Goal: Navigation & Orientation: Find specific page/section

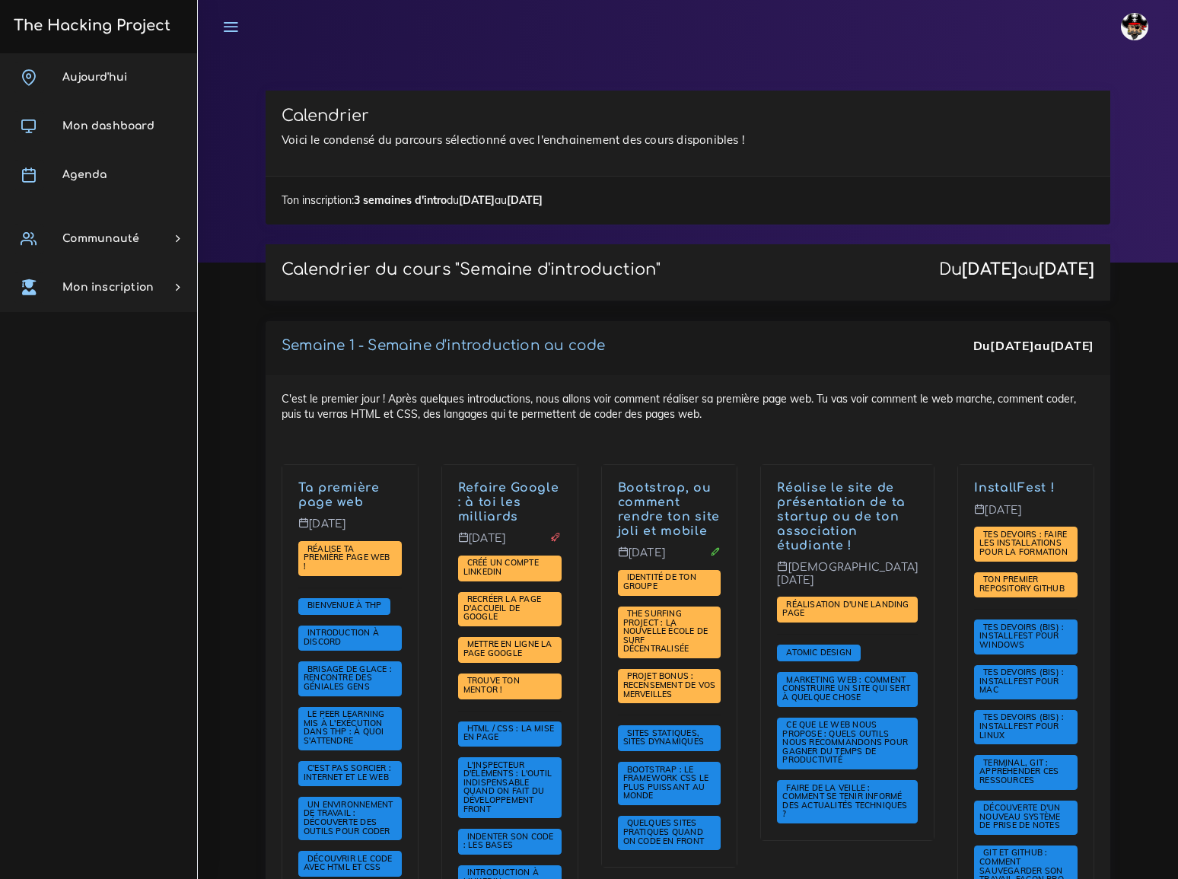
scroll to position [1233, 0]
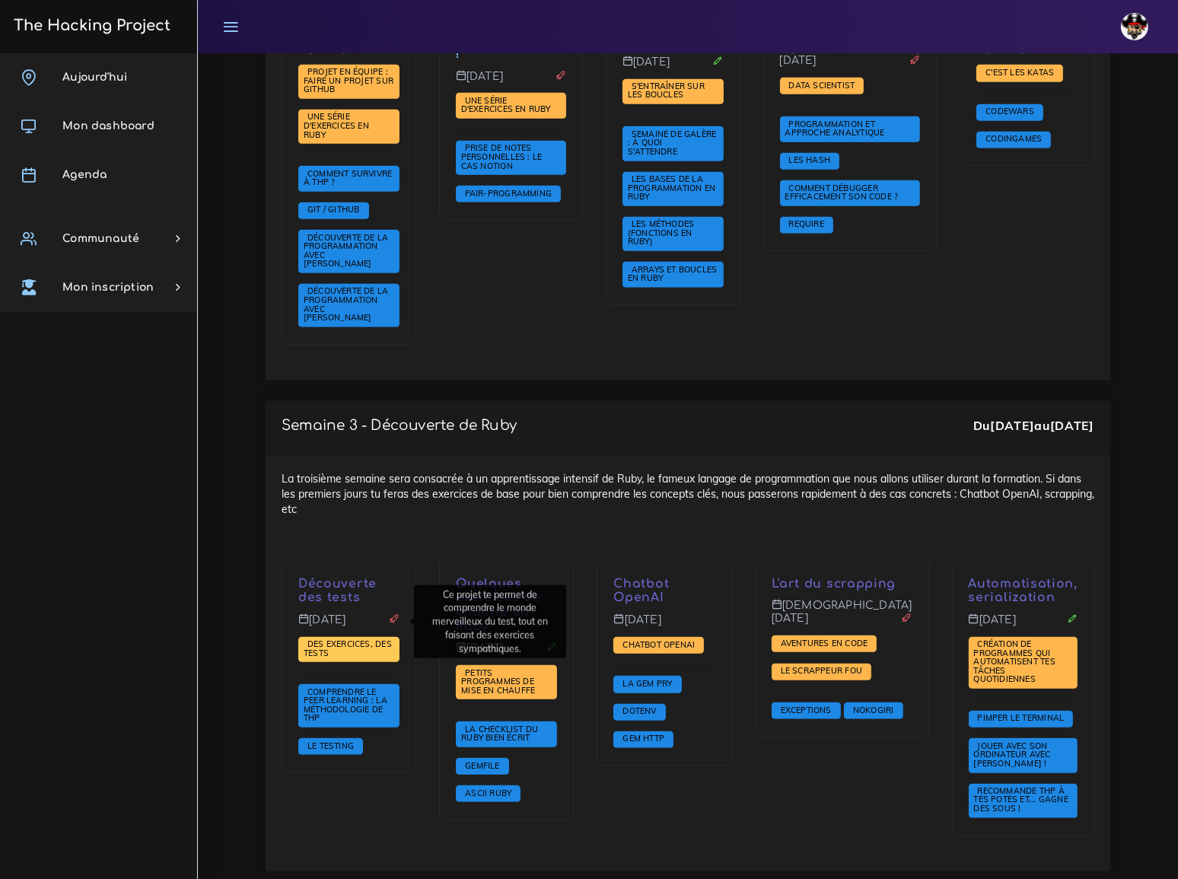
click at [339, 638] on span "Des exercices, des tests" at bounding box center [348, 648] width 88 height 20
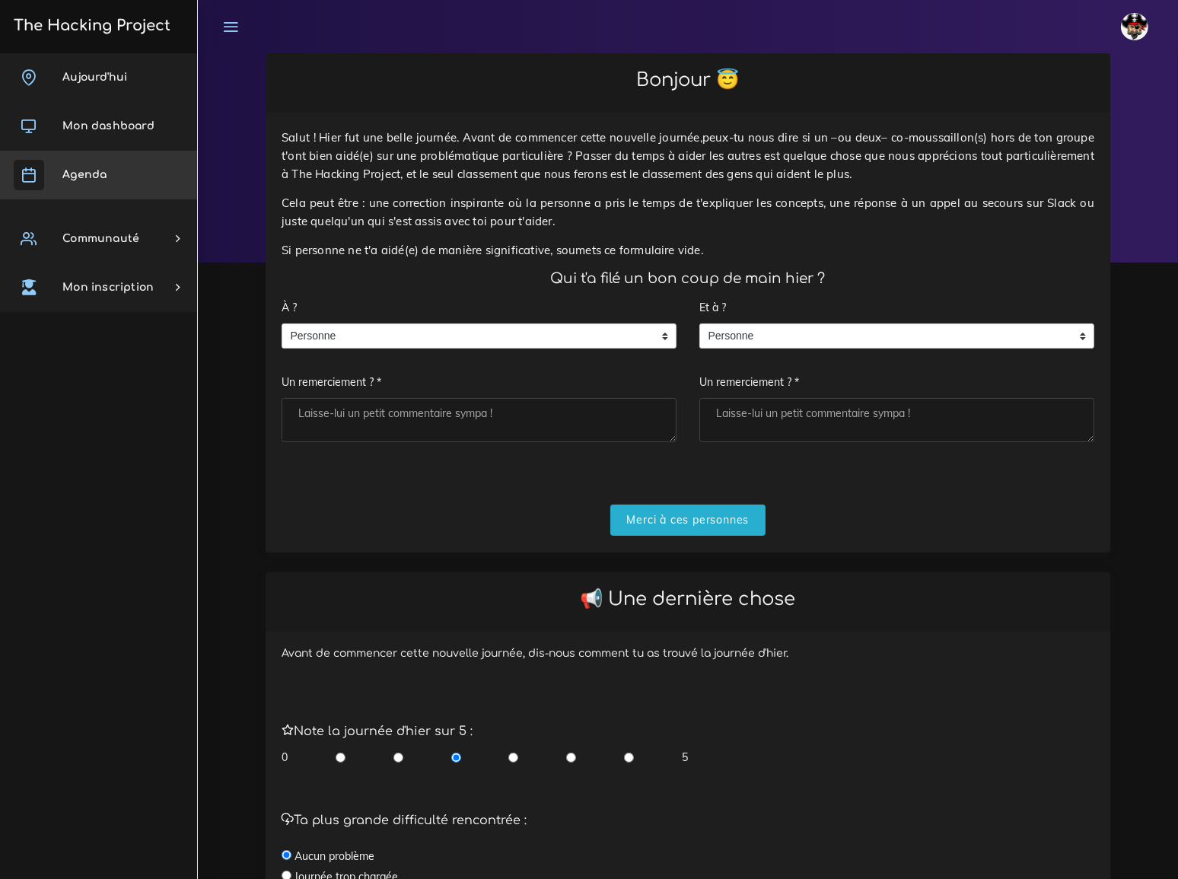
click at [78, 174] on span "Agenda" at bounding box center [84, 174] width 44 height 11
click at [98, 135] on link "Mon dashboard" at bounding box center [98, 126] width 197 height 49
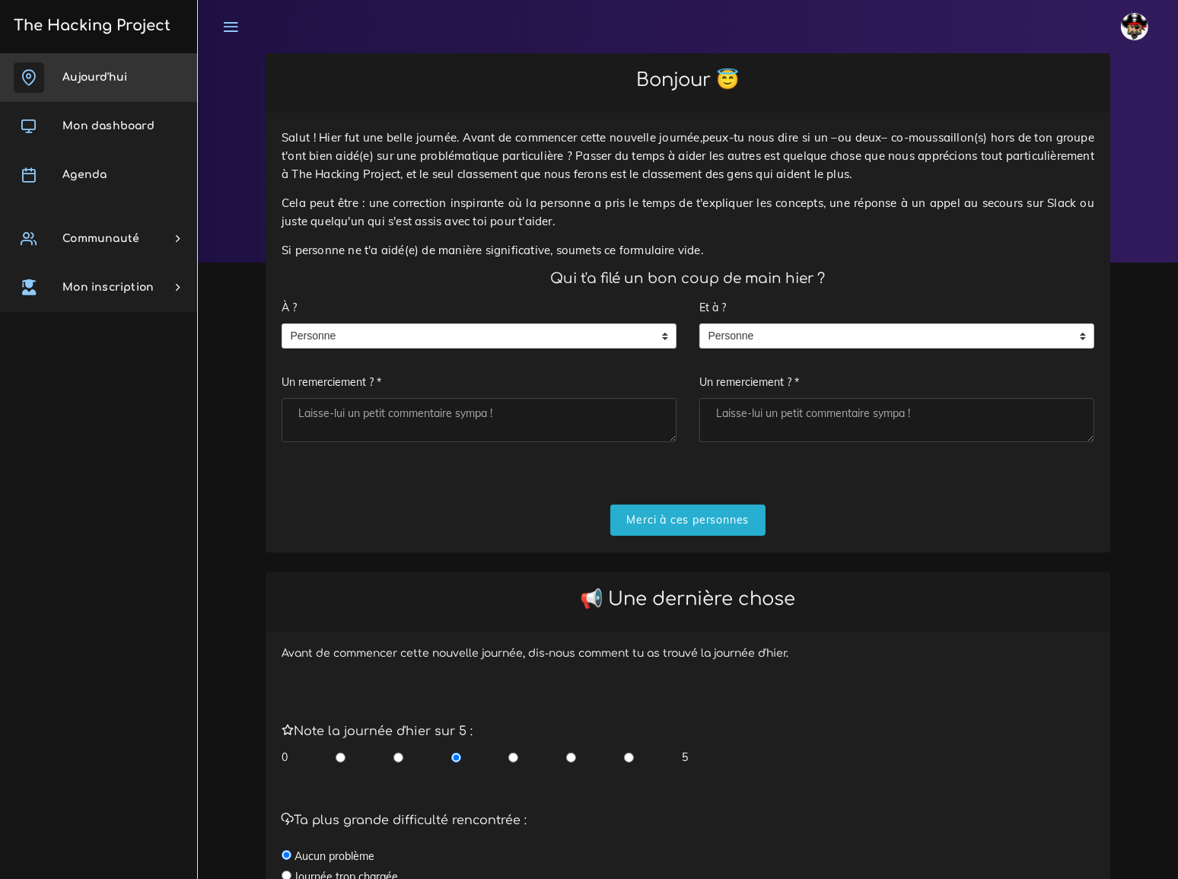
click at [100, 80] on span "Aujourd'hui" at bounding box center [94, 77] width 65 height 11
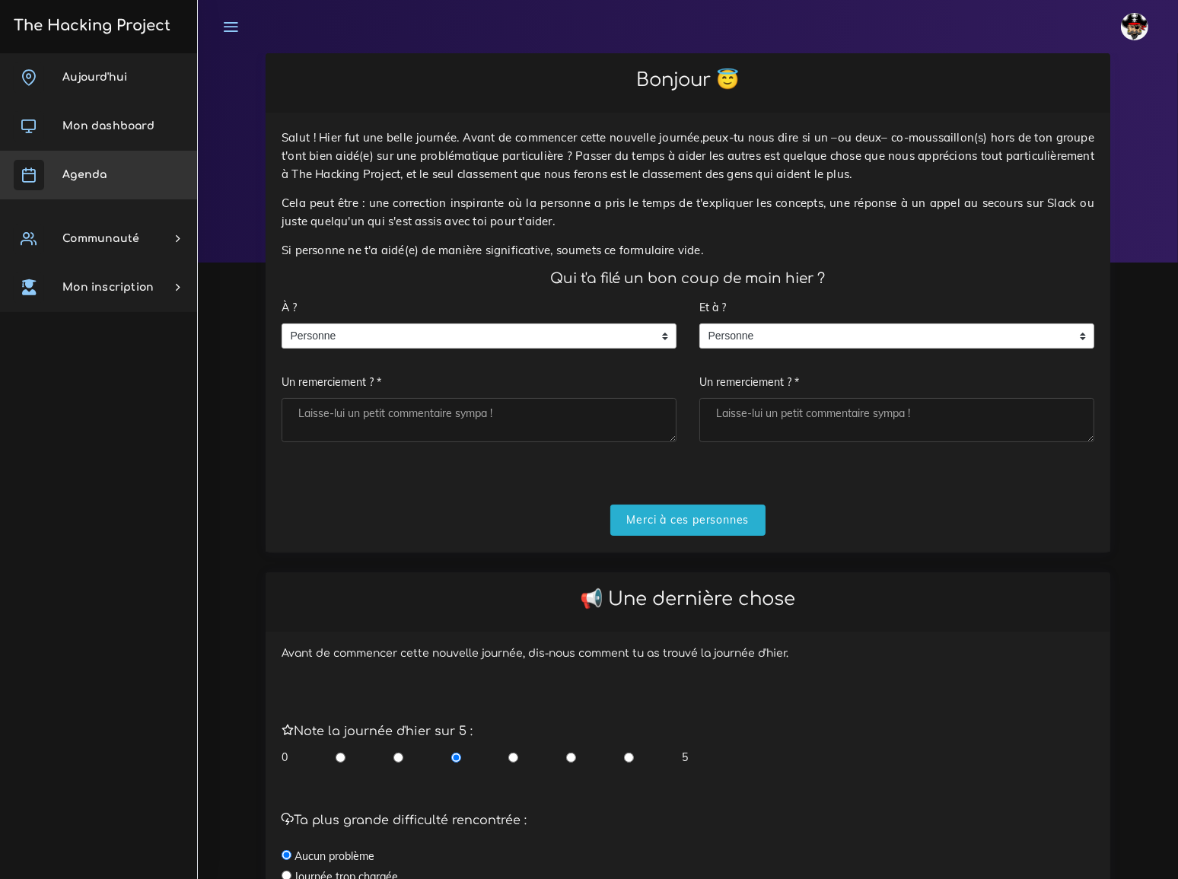
click at [90, 173] on span "Agenda" at bounding box center [84, 174] width 44 height 11
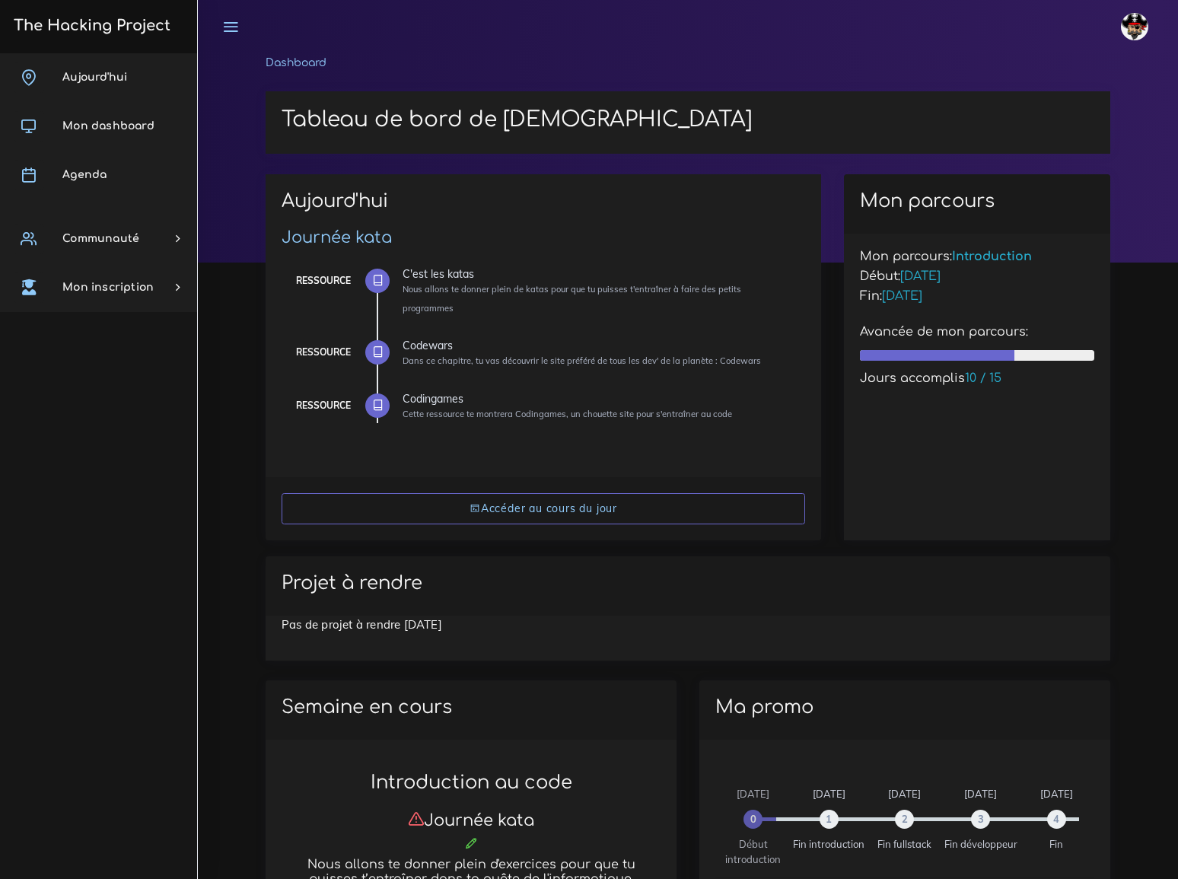
scroll to position [1237, 0]
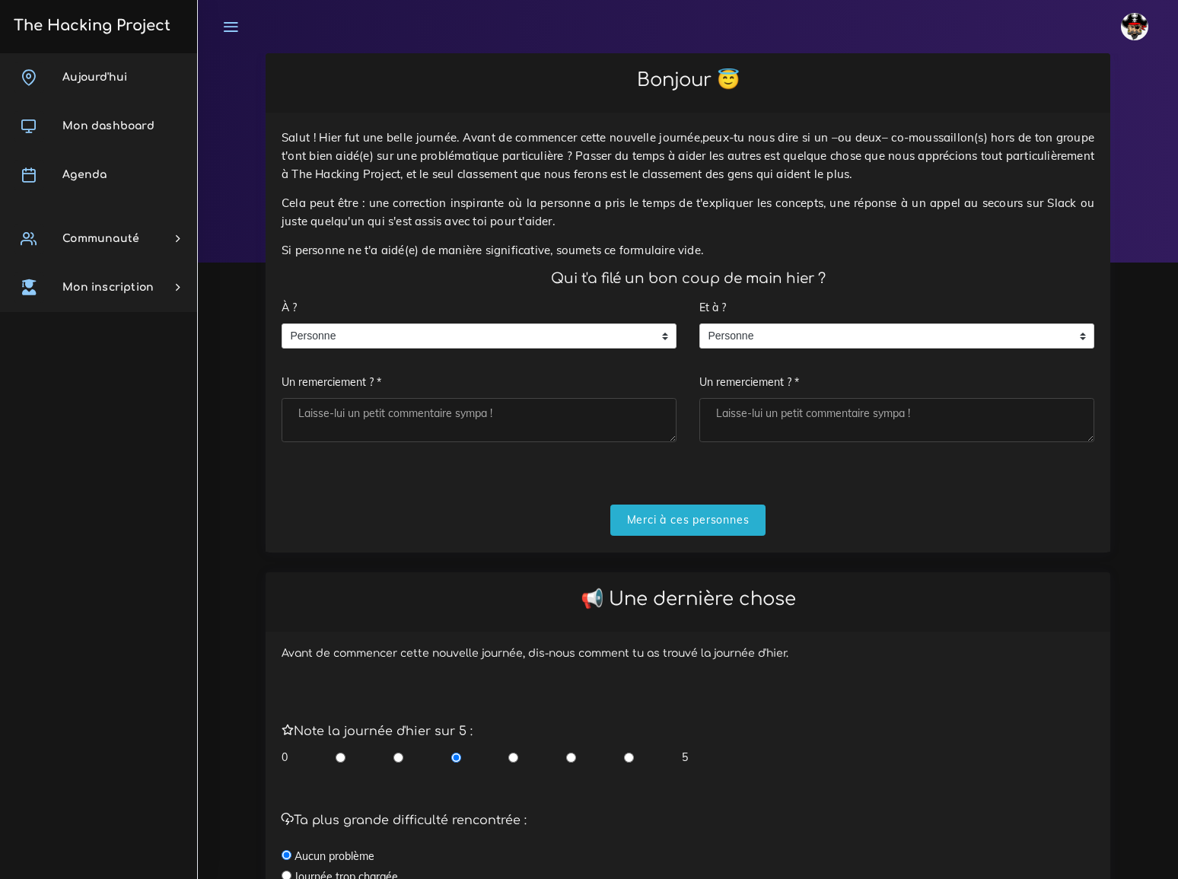
scroll to position [306, 0]
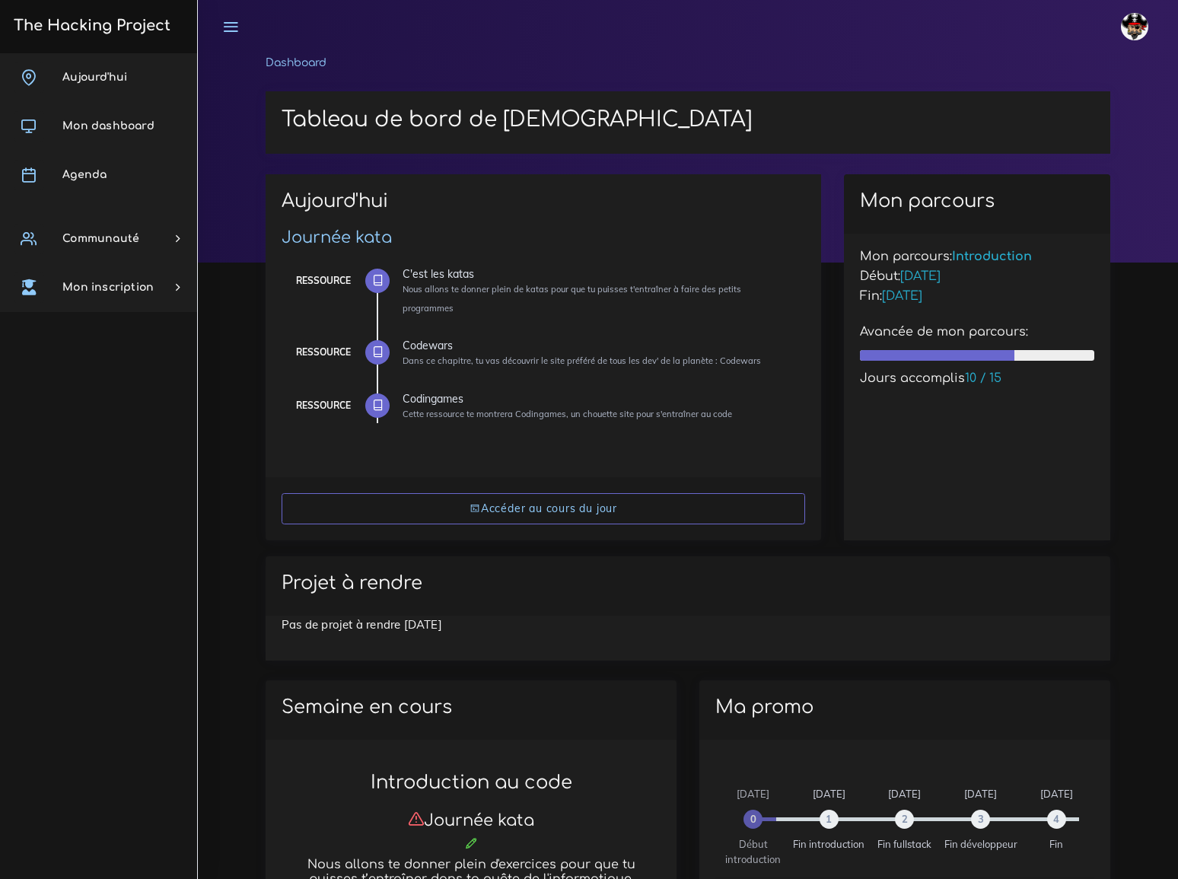
scroll to position [207, 0]
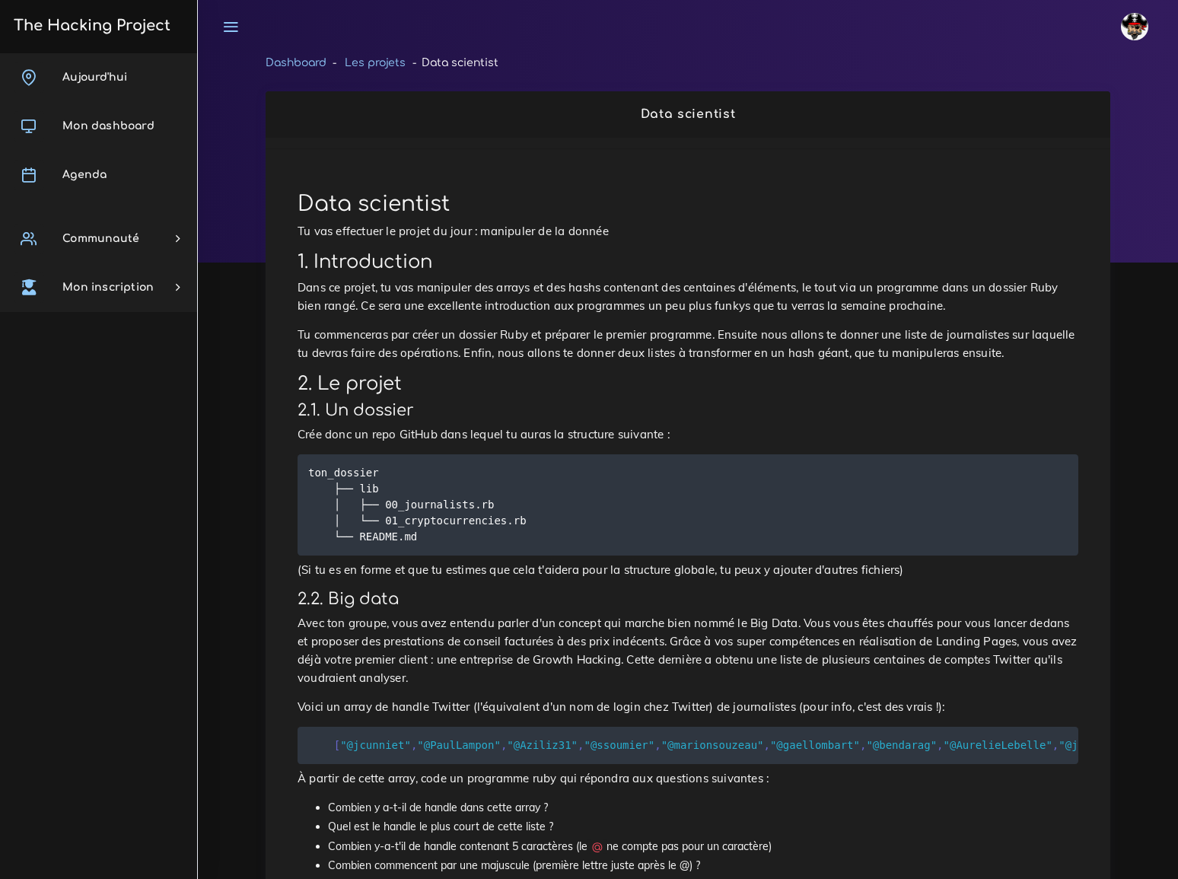
scroll to position [775, 0]
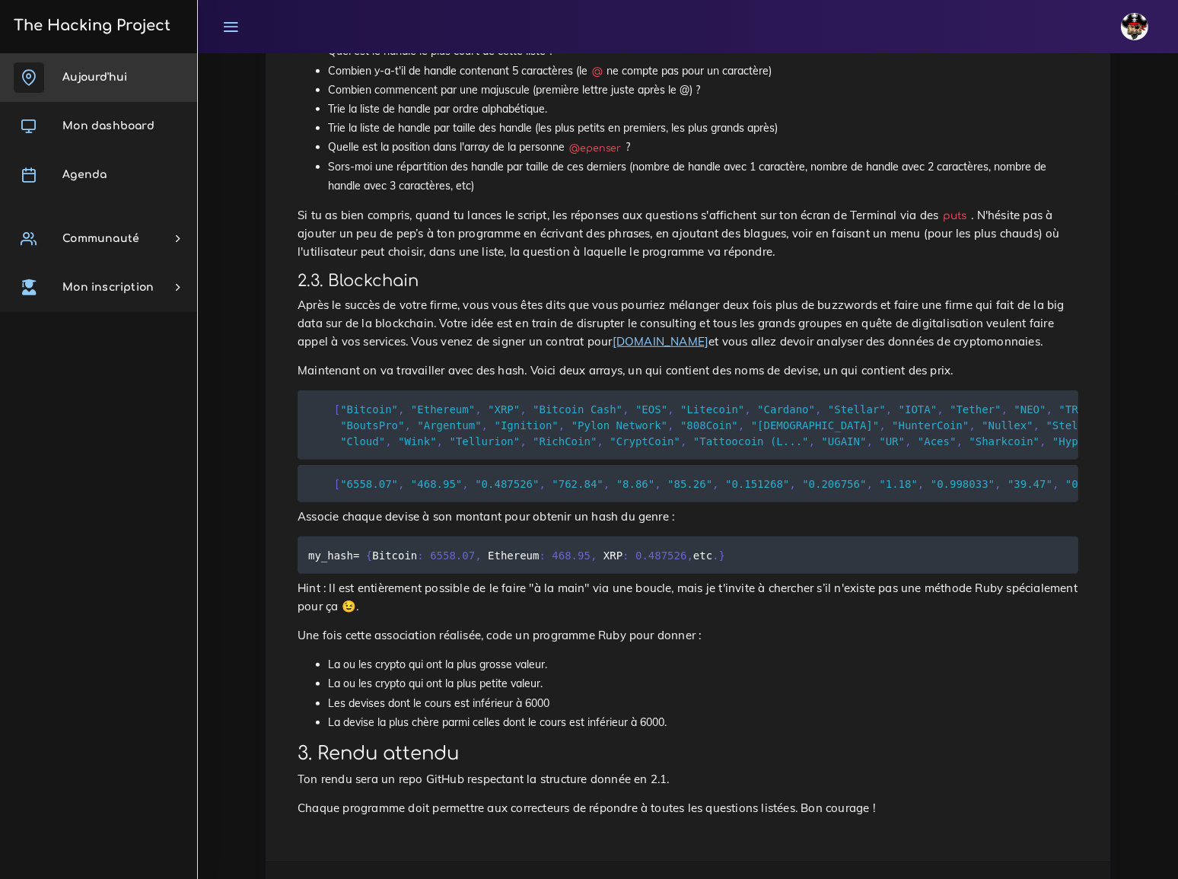
click at [86, 83] on link "Aujourd'hui" at bounding box center [98, 77] width 197 height 49
